Goal: Task Accomplishment & Management: Manage account settings

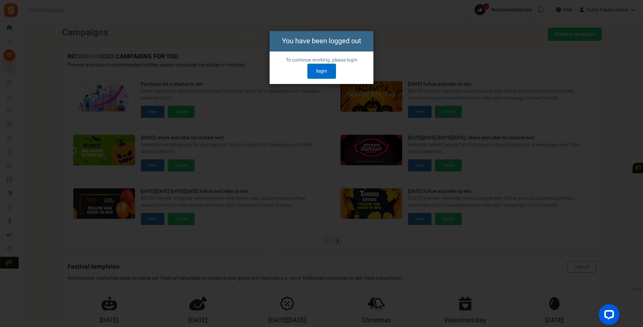
click at [323, 73] on link "login" at bounding box center [321, 71] width 29 height 15
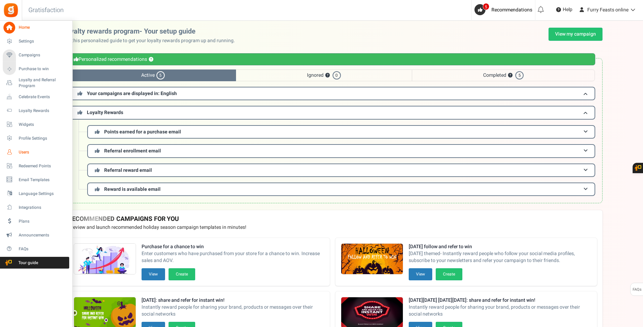
click at [22, 154] on span "Users" at bounding box center [43, 152] width 48 height 6
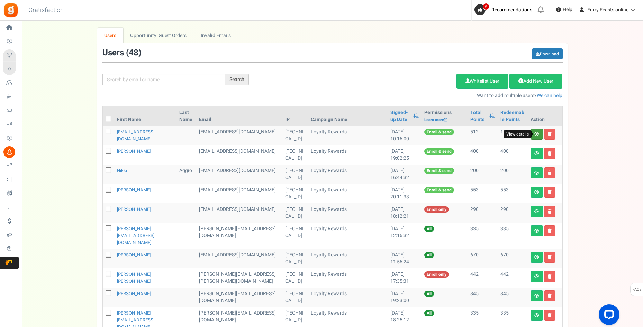
click at [537, 134] on icon at bounding box center [536, 134] width 5 height 4
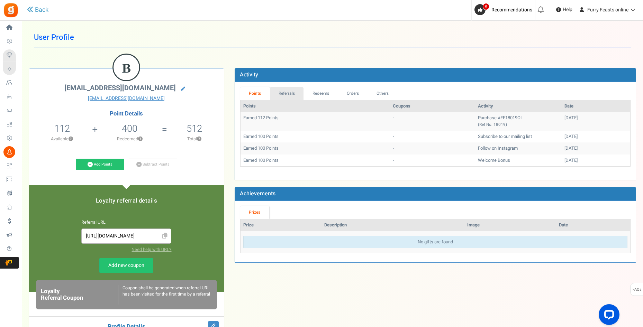
click at [295, 92] on link "Referrals" at bounding box center [287, 93] width 34 height 13
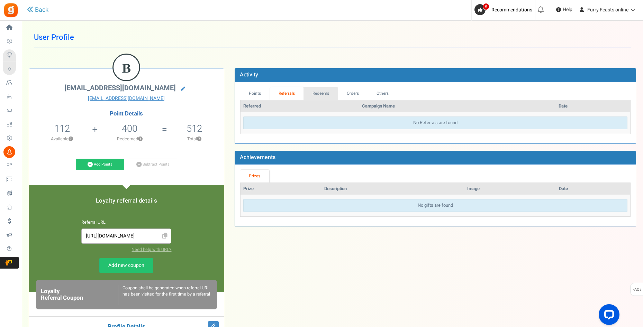
click at [327, 96] on link "Redeems" at bounding box center [320, 93] width 35 height 13
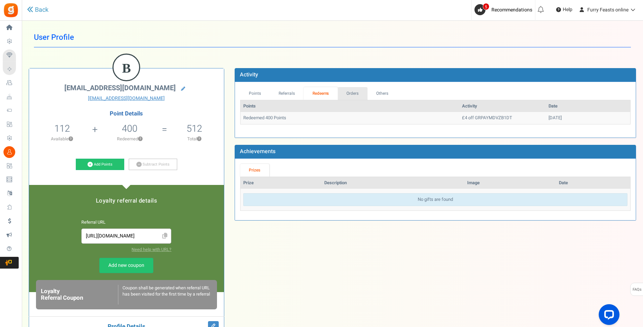
click at [356, 95] on link "Orders" at bounding box center [353, 93] width 30 height 13
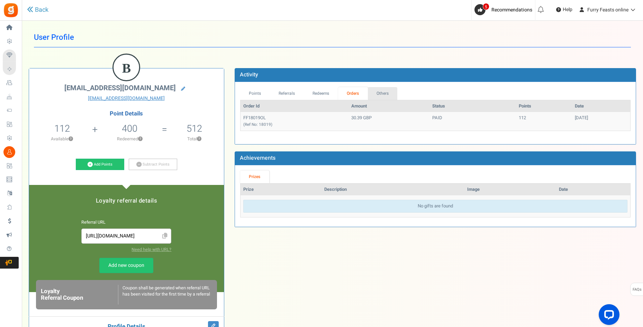
click at [389, 93] on link "Others" at bounding box center [383, 93] width 30 height 13
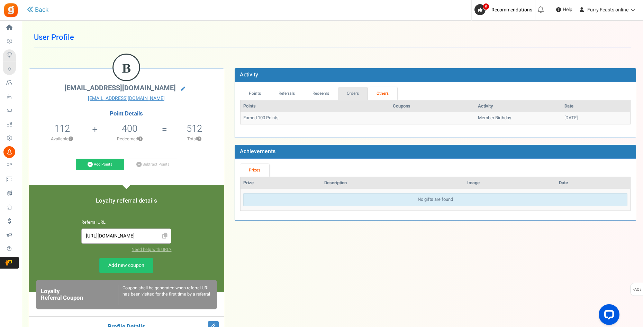
click at [357, 93] on link "Orders" at bounding box center [353, 93] width 30 height 13
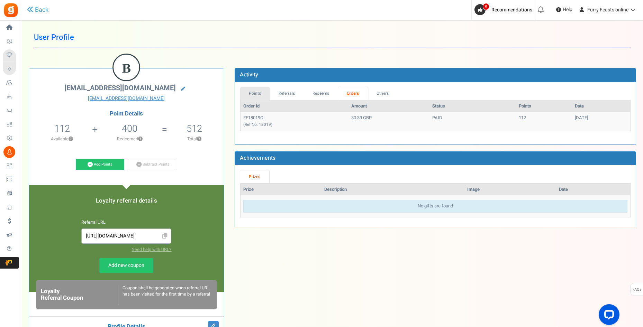
click at [254, 93] on link "Points" at bounding box center [255, 93] width 30 height 13
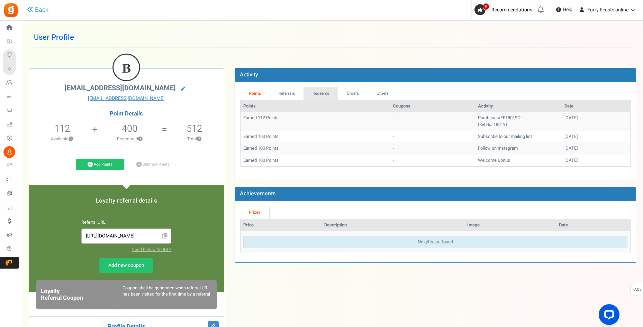
click at [320, 90] on link "Redeems" at bounding box center [320, 93] width 35 height 13
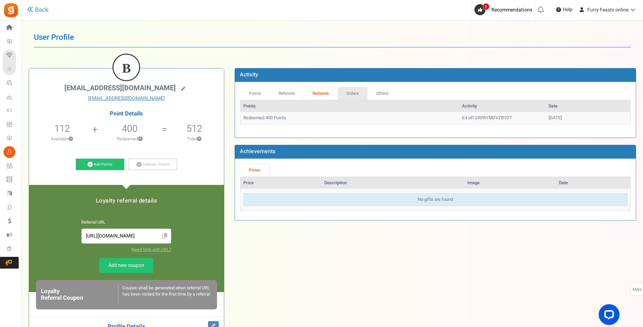
click at [362, 92] on link "Orders" at bounding box center [353, 93] width 30 height 13
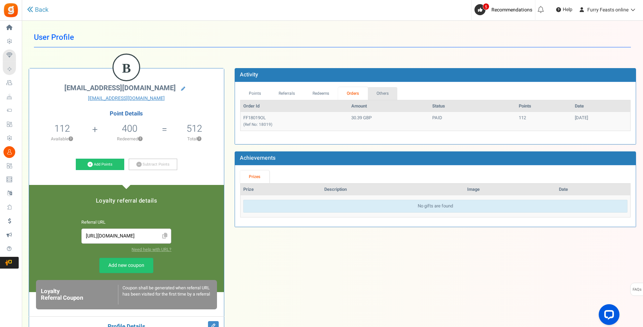
click at [386, 94] on link "Others" at bounding box center [383, 93] width 30 height 13
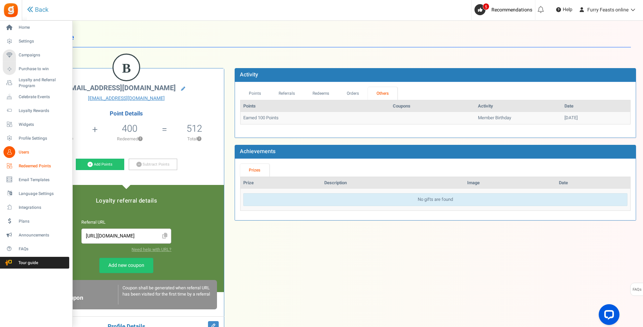
click at [20, 164] on span "Redeemed Points" at bounding box center [43, 166] width 48 height 6
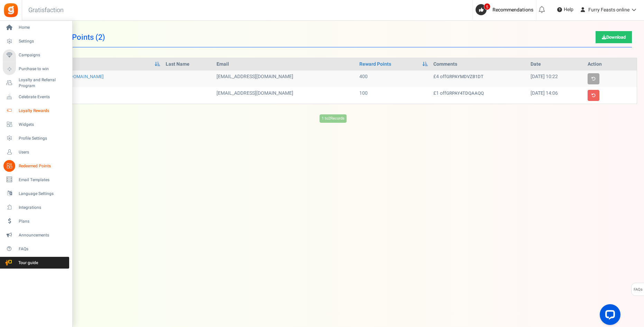
click at [28, 112] on span "Loyalty Rewards" at bounding box center [43, 111] width 48 height 6
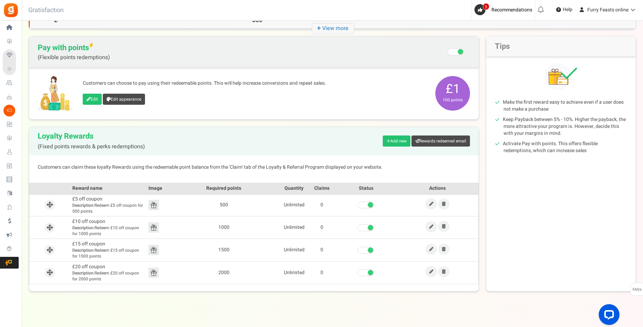
scroll to position [59, 0]
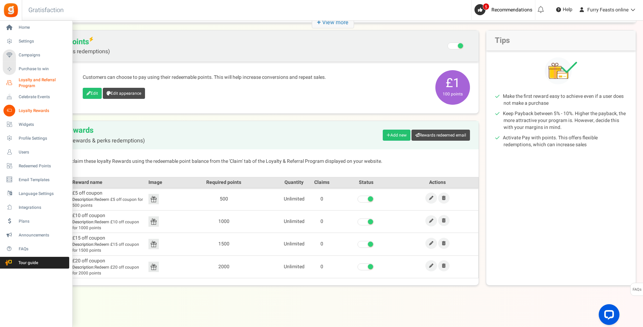
click at [31, 82] on span "Loyalty and Referral Program" at bounding box center [44, 83] width 50 height 12
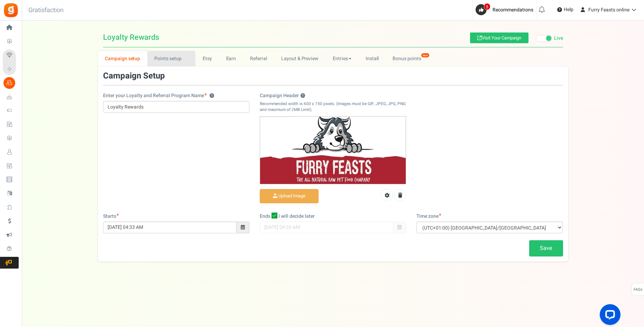
click at [184, 58] on link "Points setup New" at bounding box center [171, 59] width 48 height 16
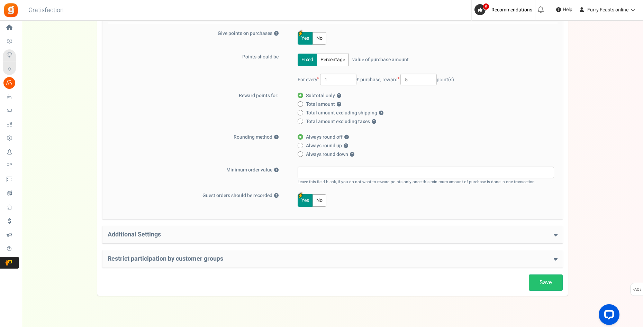
scroll to position [99, 0]
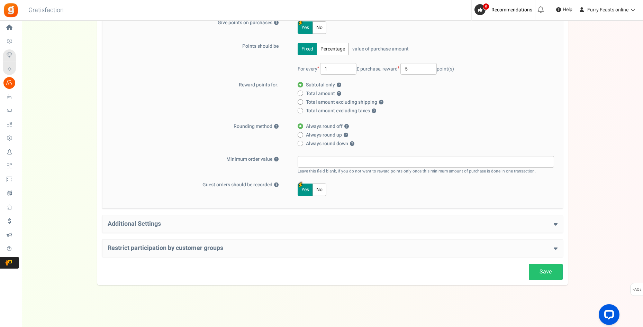
click at [527, 221] on h4 "Additional Settings" at bounding box center [333, 224] width 450 height 7
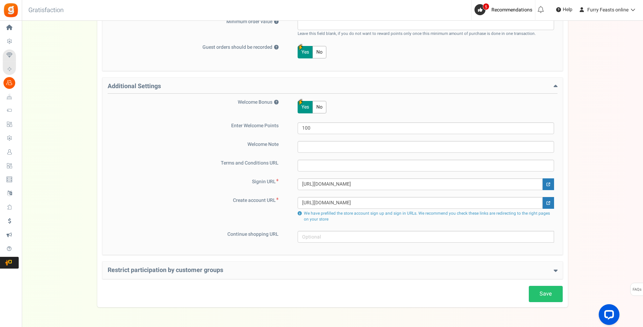
scroll to position [238, 0]
click at [534, 271] on h4 "Restrict participation by customer groups" at bounding box center [333, 269] width 450 height 7
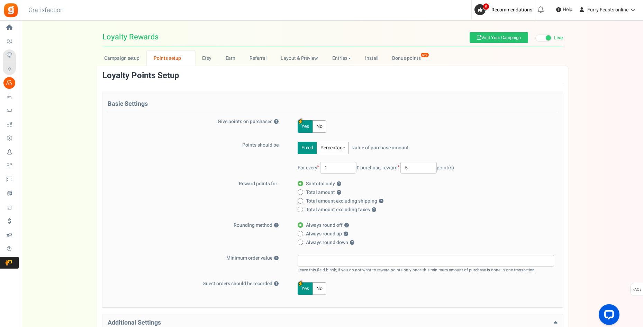
scroll to position [0, 0]
click at [232, 60] on link "Earn" at bounding box center [230, 59] width 24 height 16
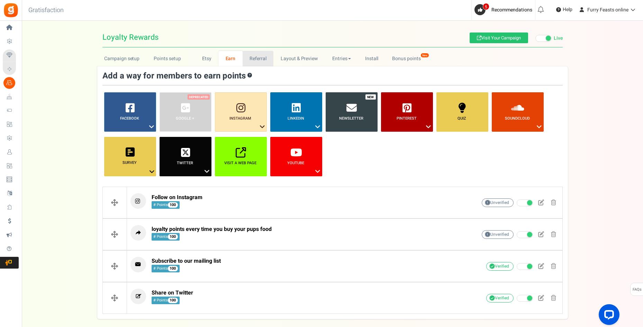
click at [254, 59] on link "Referral" at bounding box center [257, 59] width 31 height 16
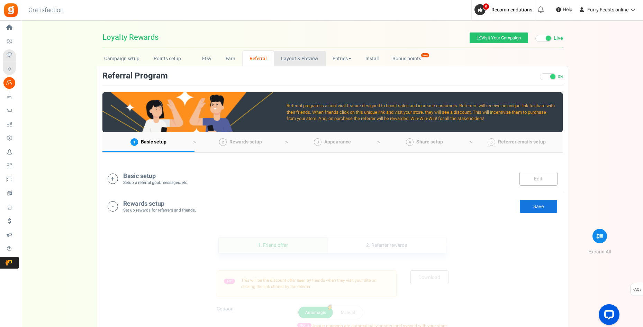
click at [309, 64] on link "Layout & Preview" at bounding box center [300, 59] width 52 height 16
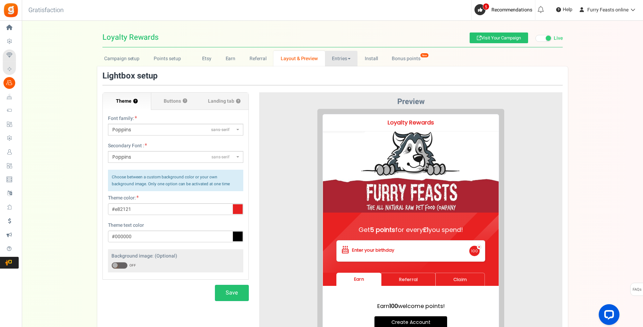
click at [348, 62] on link "Entries" at bounding box center [341, 59] width 33 height 16
click at [337, 72] on link "Entries" at bounding box center [352, 74] width 55 height 10
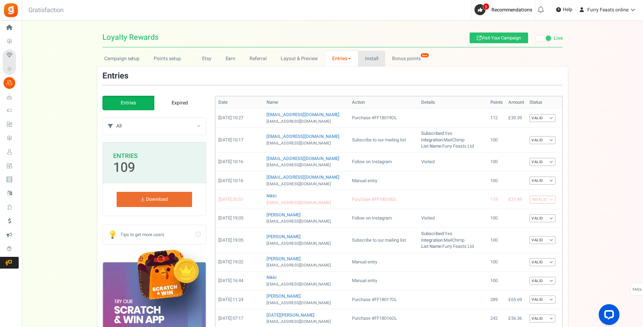
click at [368, 57] on link "Install" at bounding box center [371, 59] width 27 height 16
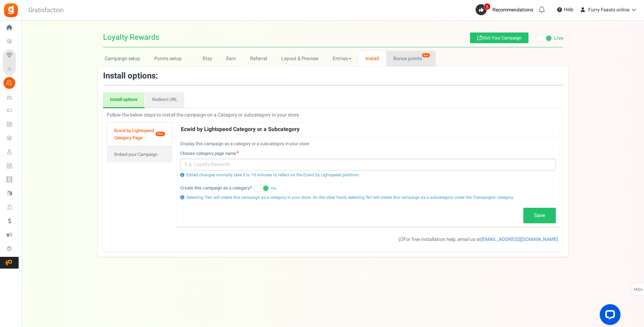
click at [415, 59] on link "Bonus points New" at bounding box center [410, 59] width 49 height 16
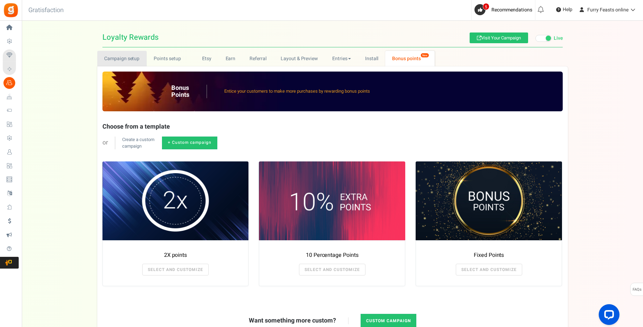
click at [123, 57] on link "Campaign setup" at bounding box center [121, 59] width 49 height 16
